Goal: Task Accomplishment & Management: Manage account settings

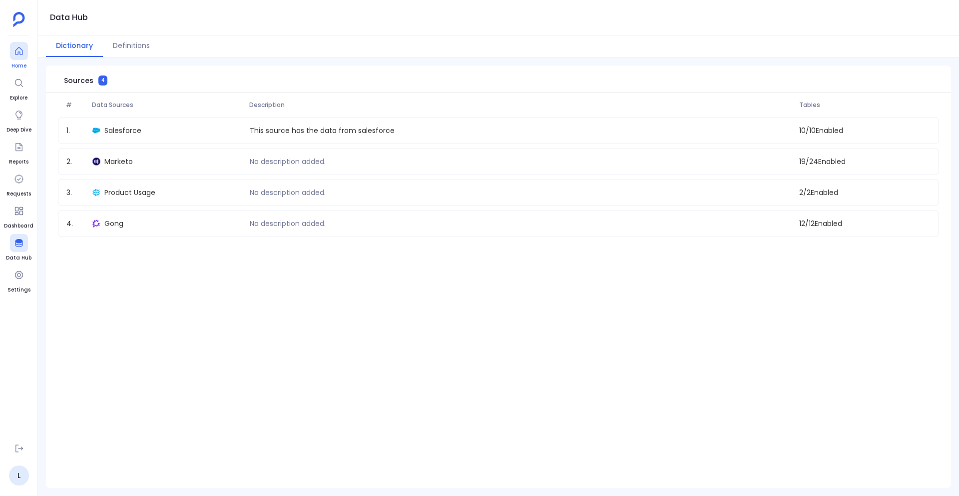
click at [26, 54] on div at bounding box center [19, 51] width 18 height 18
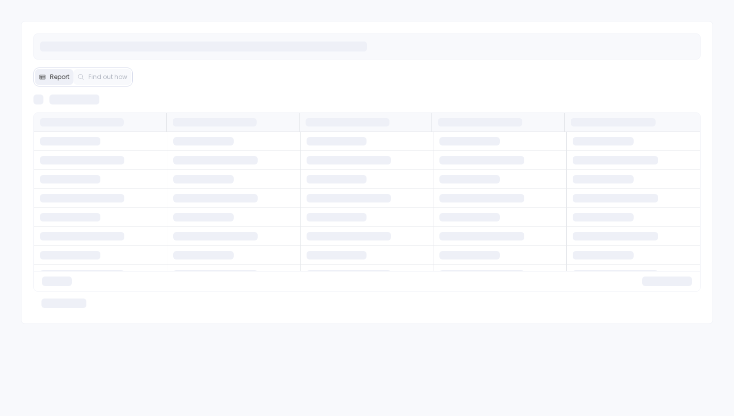
click at [334, 33] on div at bounding box center [367, 46] width 668 height 26
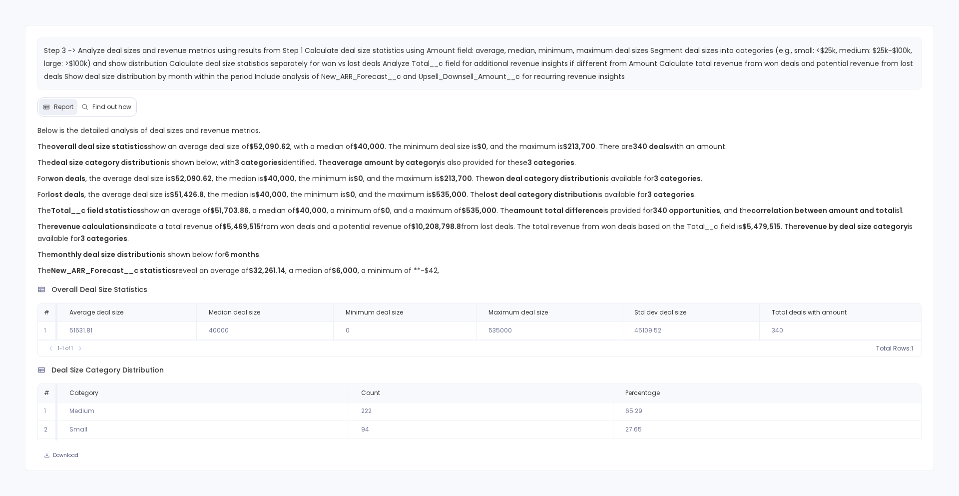
click at [440, 273] on p "The New_ARR_Forecast__c statistics reveal an average of $32,261.14 , a median o…" at bounding box center [479, 270] width 885 height 12
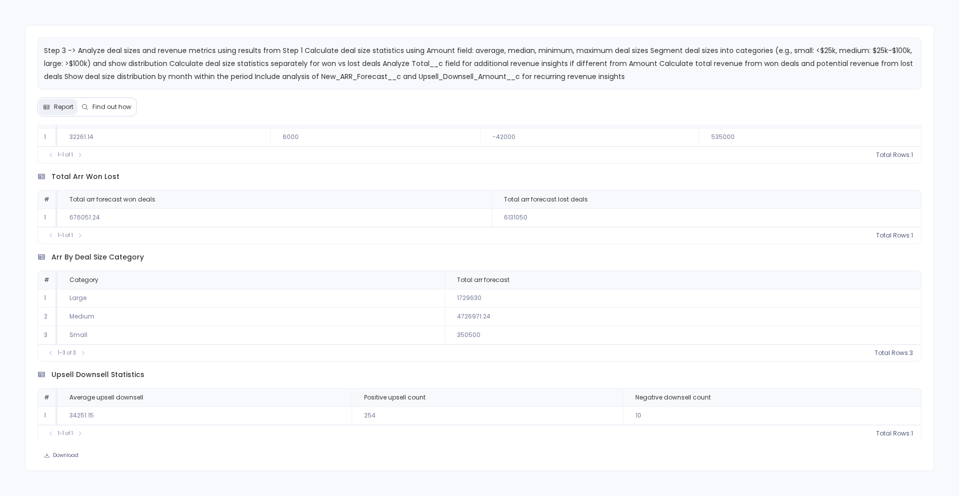
scroll to position [1719, 0]
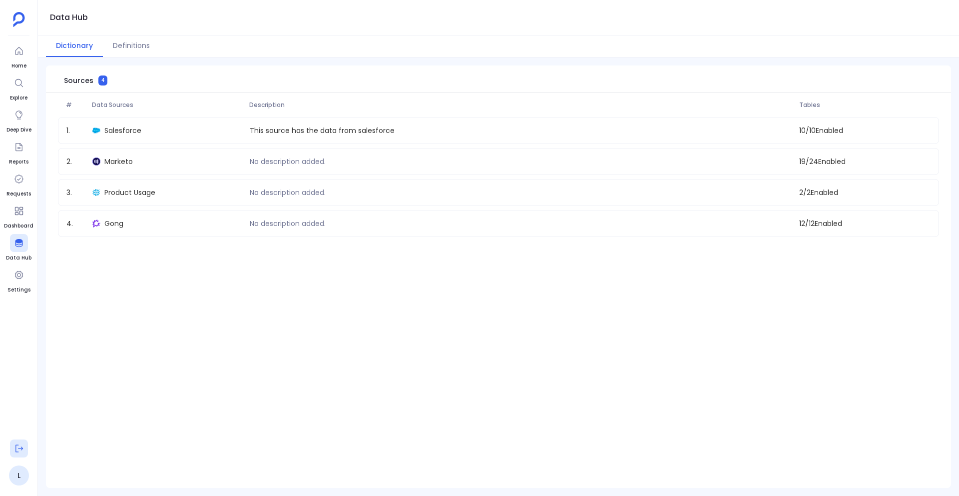
click at [19, 449] on icon at bounding box center [19, 448] width 10 height 10
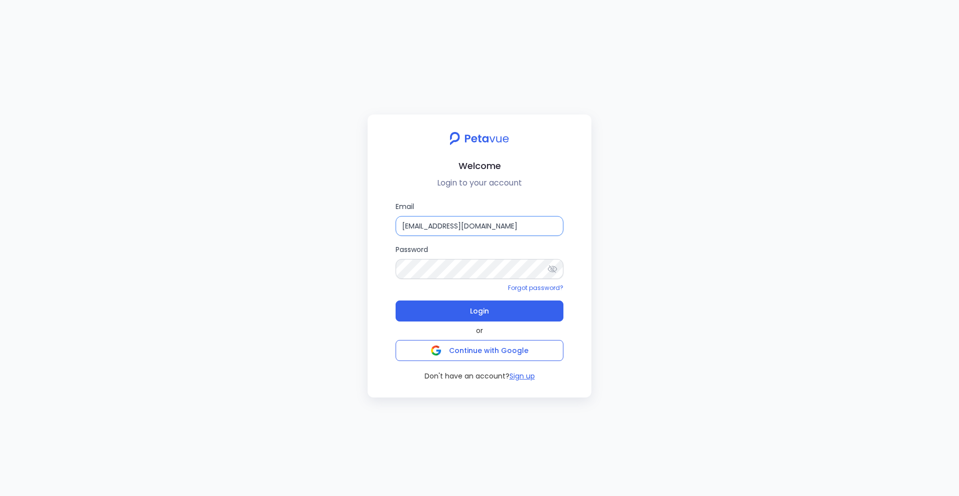
click at [527, 228] on input "[EMAIL_ADDRESS][DOMAIN_NAME]" at bounding box center [480, 226] width 168 height 20
type input "[PERSON_NAME][EMAIL_ADDRESS][PERSON_NAME][DOMAIN_NAME]"
click at [554, 269] on icon at bounding box center [553, 269] width 10 height 10
click at [504, 308] on button "Login" at bounding box center [480, 310] width 168 height 21
